Goal: Obtain resource: Obtain resource

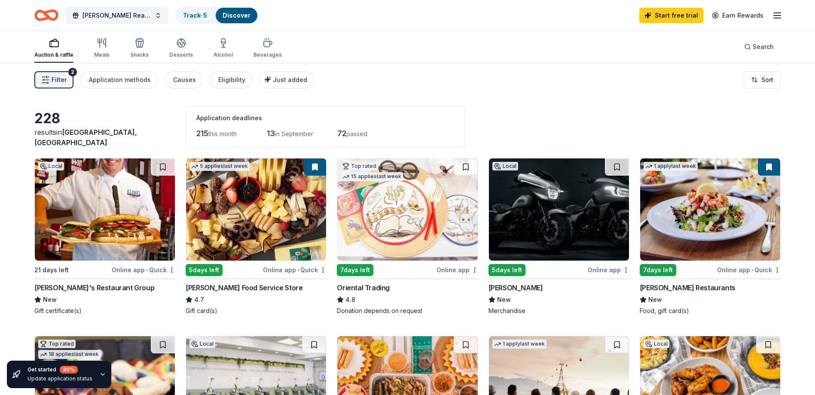
scroll to position [430, 0]
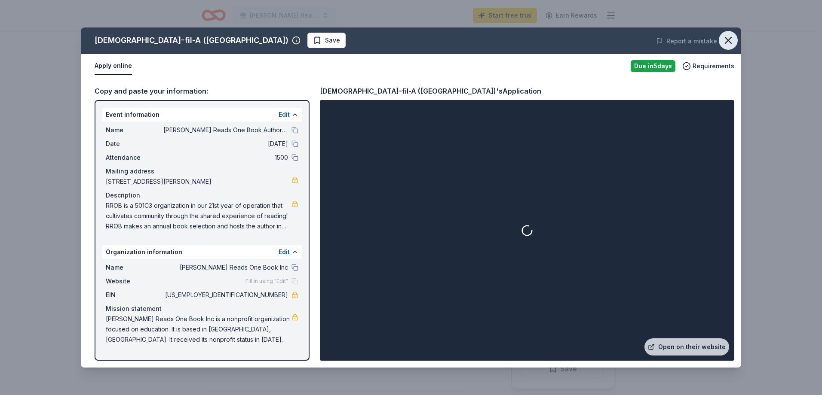
click at [725, 39] on icon "button" at bounding box center [728, 40] width 12 height 12
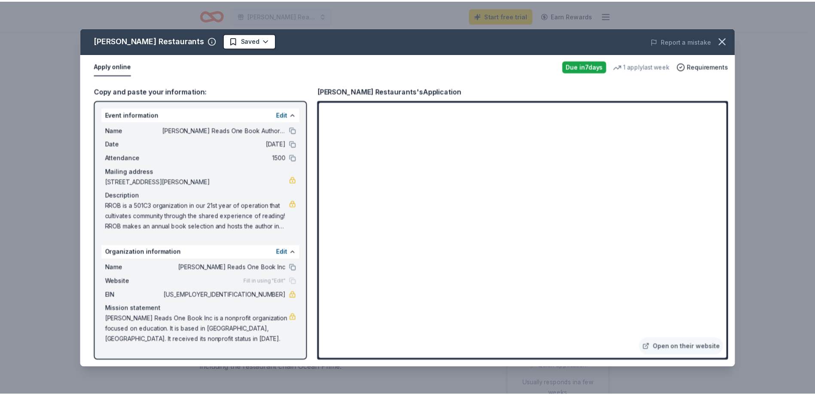
scroll to position [43, 0]
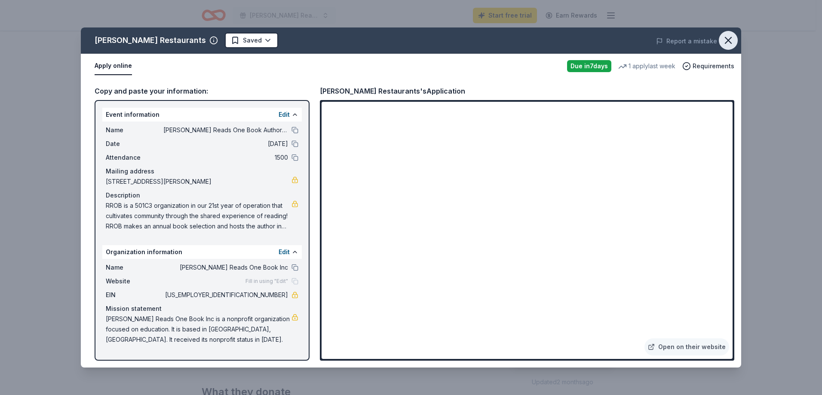
click at [729, 39] on icon "button" at bounding box center [728, 40] width 6 height 6
